Goal: Transaction & Acquisition: Purchase product/service

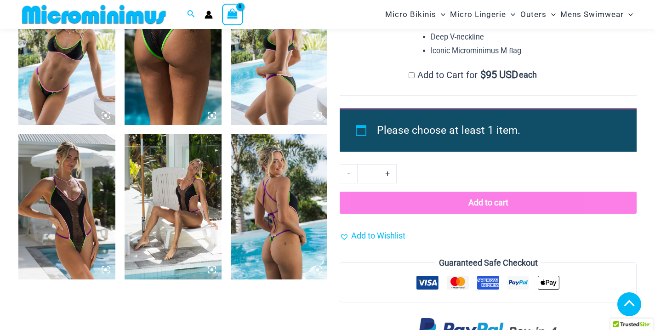
scroll to position [1054, 0]
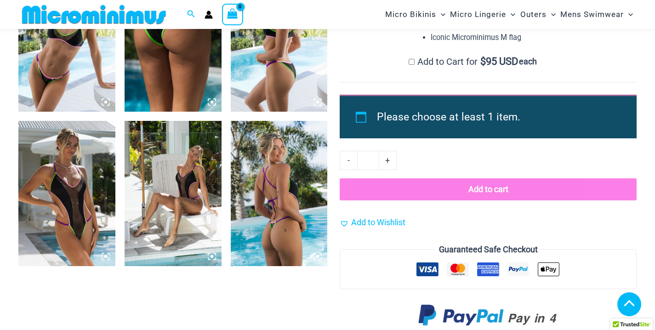
type input "**********"
click at [50, 191] on img at bounding box center [66, 193] width 97 height 145
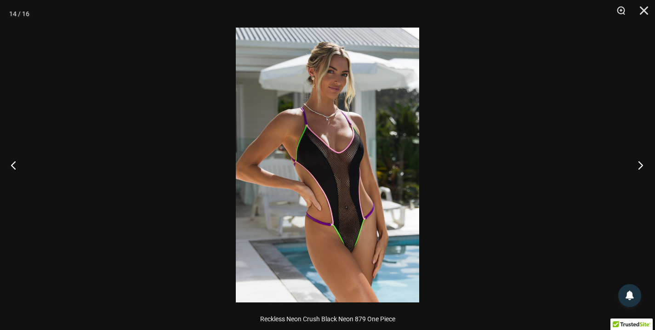
click at [639, 160] on button "Next" at bounding box center [638, 165] width 34 height 46
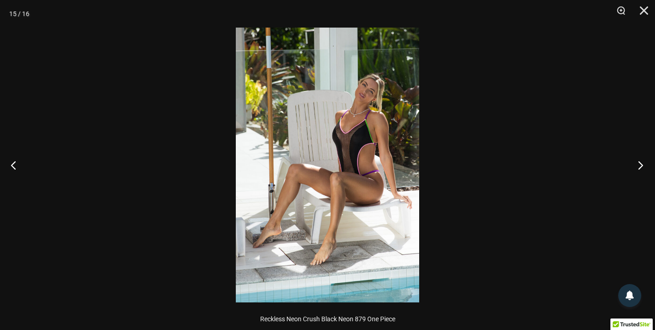
click at [638, 161] on button "Next" at bounding box center [638, 165] width 34 height 46
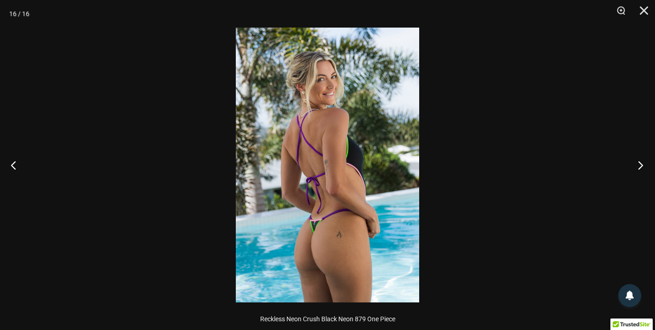
click at [638, 161] on button "Next" at bounding box center [638, 165] width 34 height 46
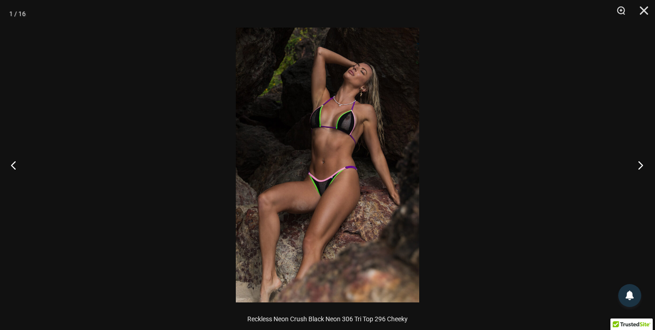
click at [638, 161] on button "Next" at bounding box center [638, 165] width 34 height 46
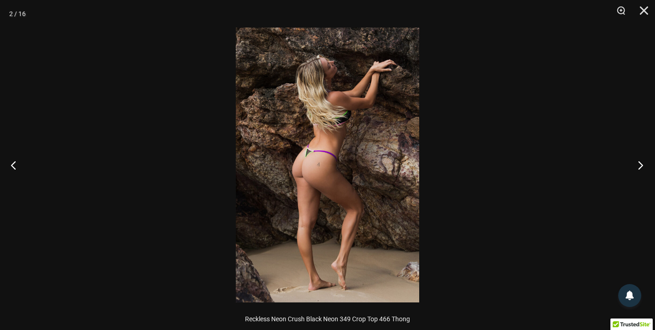
click at [638, 161] on button "Next" at bounding box center [638, 165] width 34 height 46
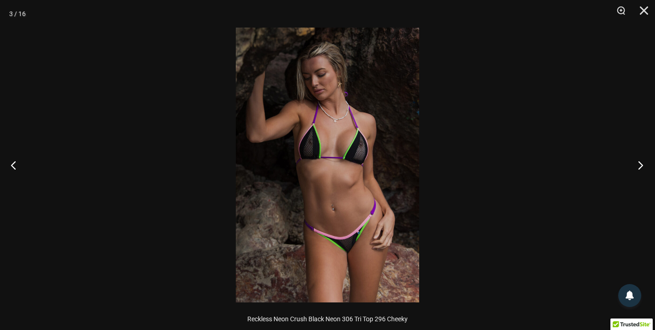
click at [638, 161] on button "Next" at bounding box center [638, 165] width 34 height 46
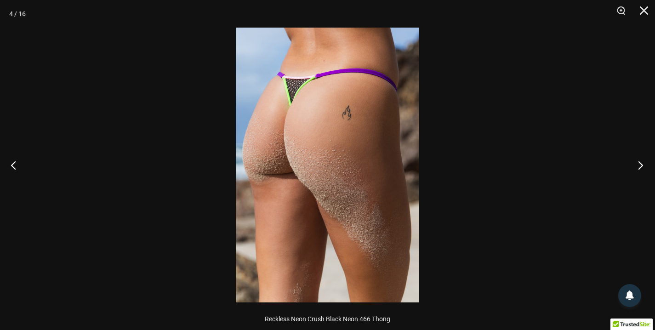
click at [638, 161] on button "Next" at bounding box center [638, 165] width 34 height 46
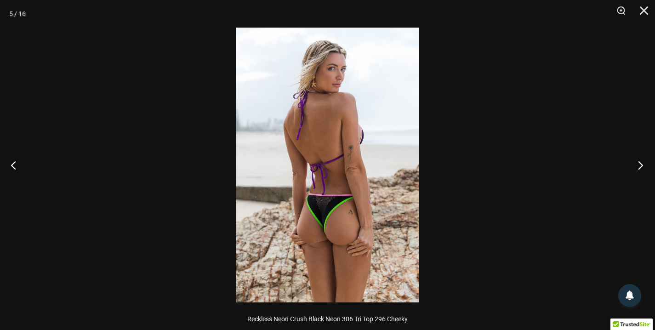
click at [638, 161] on button "Next" at bounding box center [638, 165] width 34 height 46
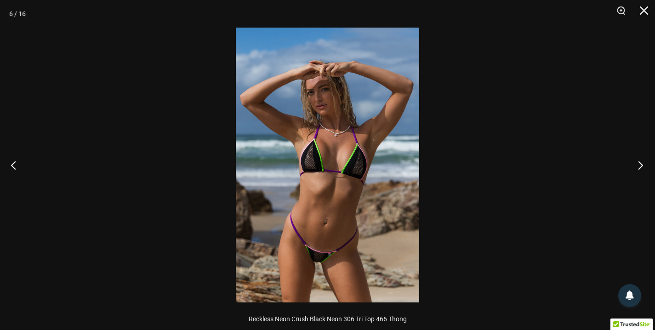
click at [638, 161] on button "Next" at bounding box center [638, 165] width 34 height 46
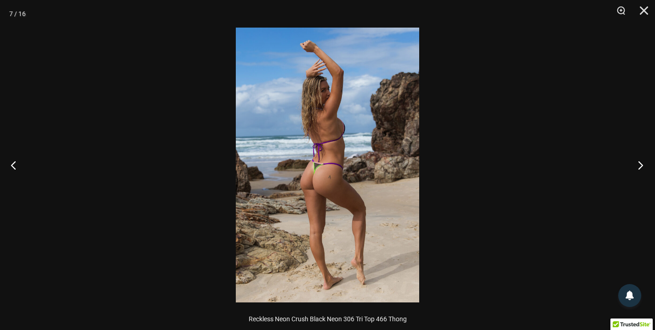
click at [638, 161] on button "Next" at bounding box center [638, 165] width 34 height 46
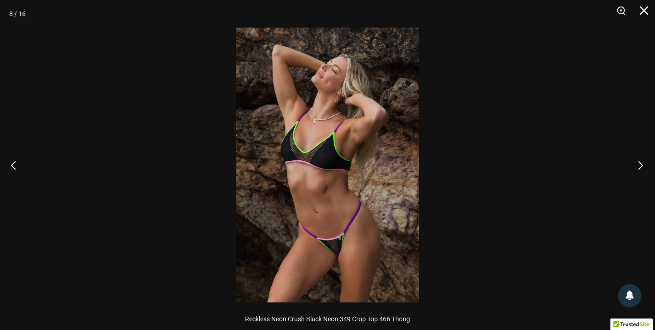
click at [638, 161] on button "Next" at bounding box center [638, 165] width 34 height 46
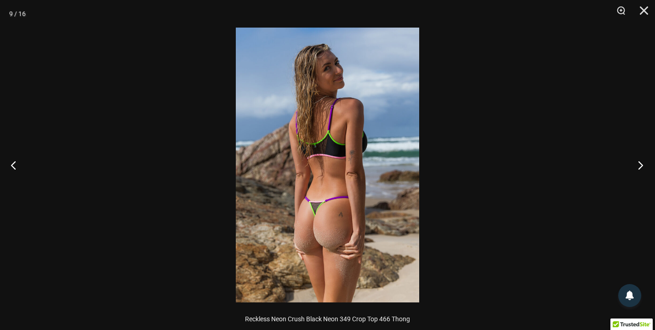
click at [638, 161] on button "Next" at bounding box center [638, 165] width 34 height 46
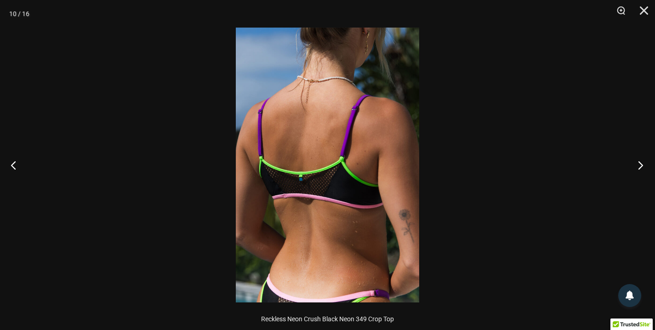
click at [638, 161] on button "Next" at bounding box center [638, 165] width 34 height 46
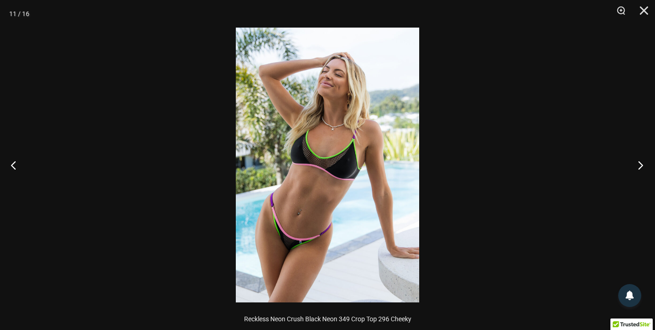
click at [638, 161] on button "Next" at bounding box center [638, 165] width 34 height 46
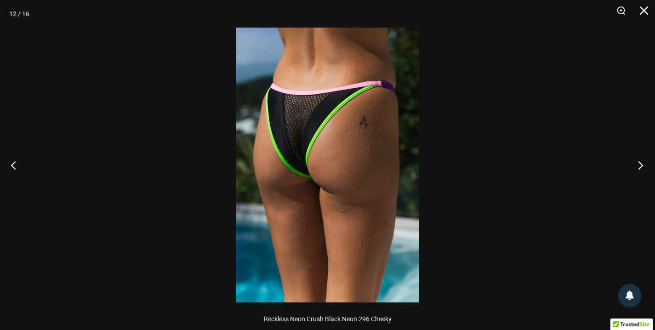
click at [638, 161] on button "Next" at bounding box center [638, 165] width 34 height 46
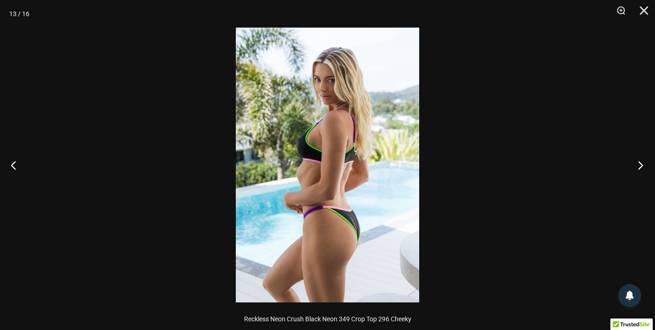
click at [638, 161] on button "Next" at bounding box center [638, 165] width 34 height 46
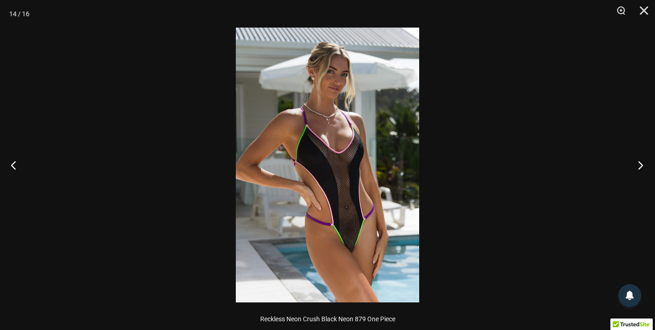
click at [638, 161] on button "Next" at bounding box center [638, 165] width 34 height 46
